Goal: Task Accomplishment & Management: Manage account settings

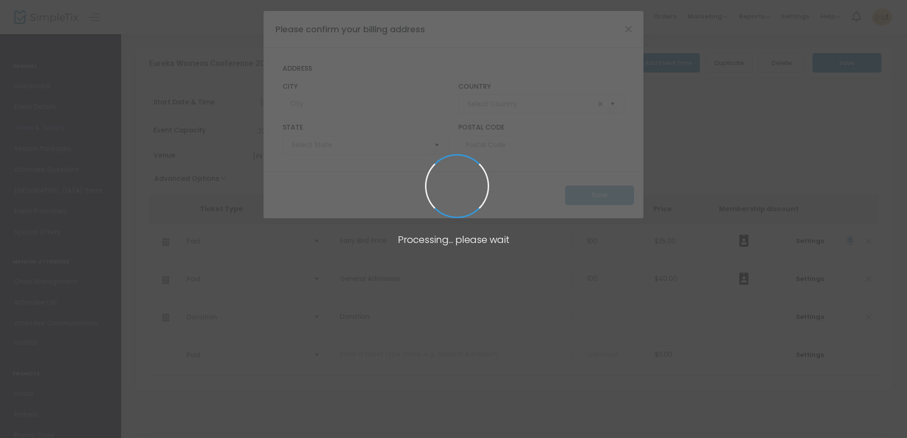
type input "[GEOGRAPHIC_DATA]"
type input "[US_STATE]"
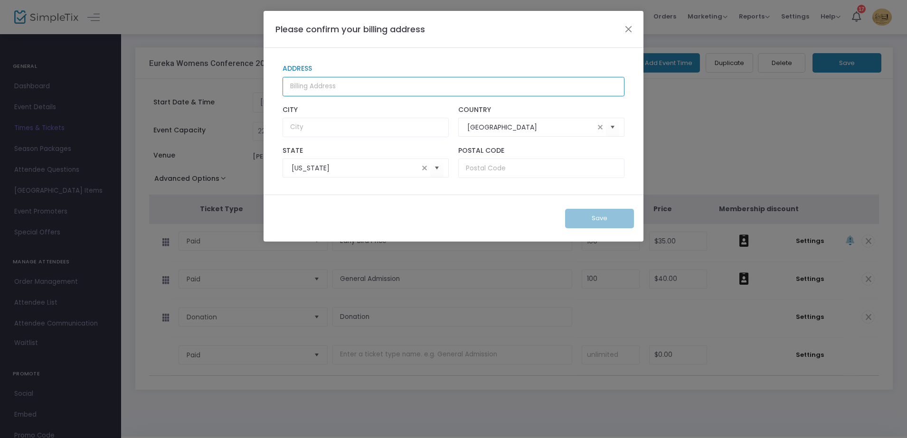
click at [328, 93] on input "Address" at bounding box center [454, 86] width 342 height 19
click at [331, 86] on input "Address" at bounding box center [454, 86] width 342 height 19
type input "[STREET_ADDRESS]"
type input "Corsicana"
type input "75109"
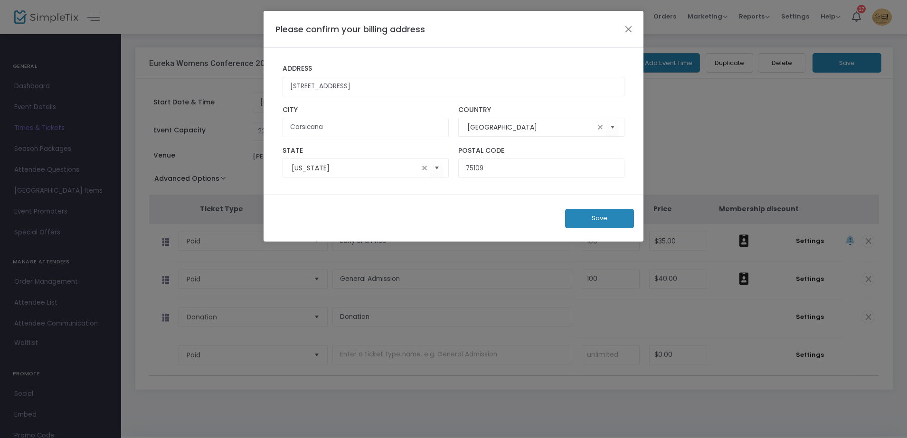
click at [596, 219] on button "Save" at bounding box center [599, 218] width 69 height 19
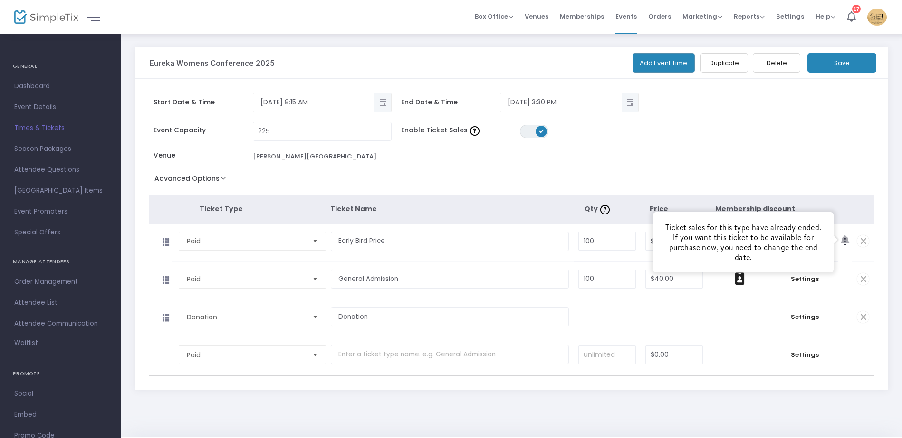
click at [842, 241] on icon at bounding box center [844, 241] width 9 height 10
click at [167, 244] on icon at bounding box center [164, 242] width 19 height 15
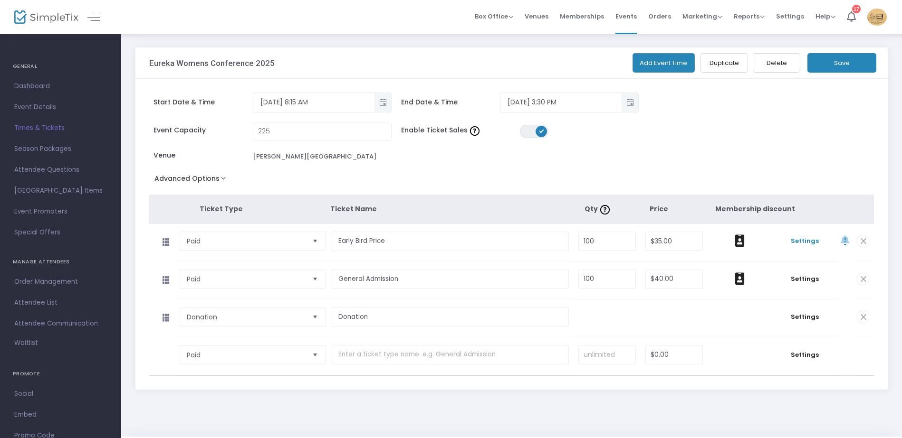
click at [803, 242] on span "Settings" at bounding box center [804, 241] width 57 height 9
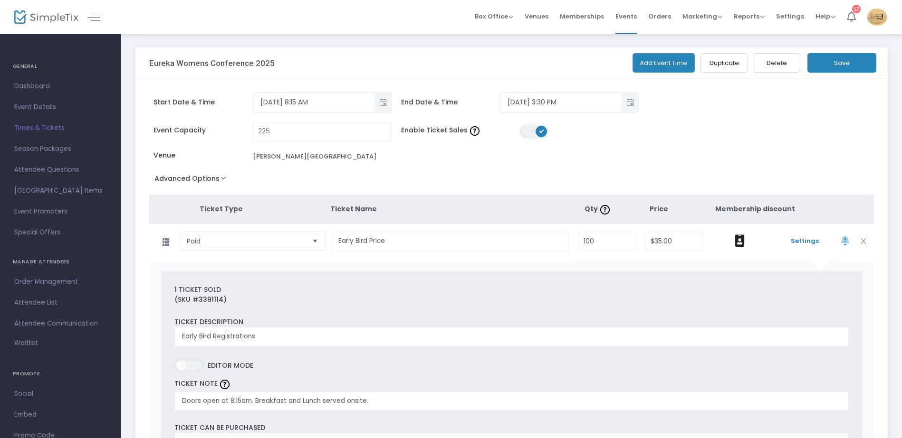
click at [851, 14] on icon at bounding box center [850, 16] width 9 height 10
click at [804, 242] on span "Settings" at bounding box center [804, 241] width 57 height 9
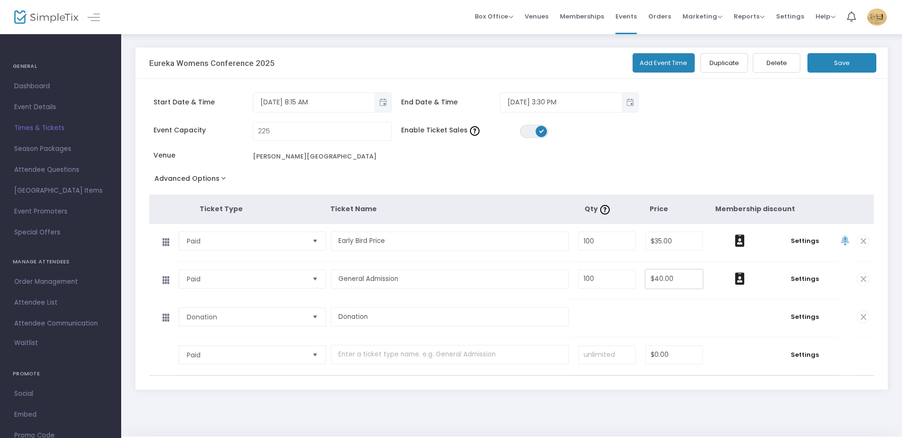
type input "40"
click at [661, 279] on input "40" at bounding box center [674, 279] width 57 height 18
